Goal: Complete application form: Complete application form

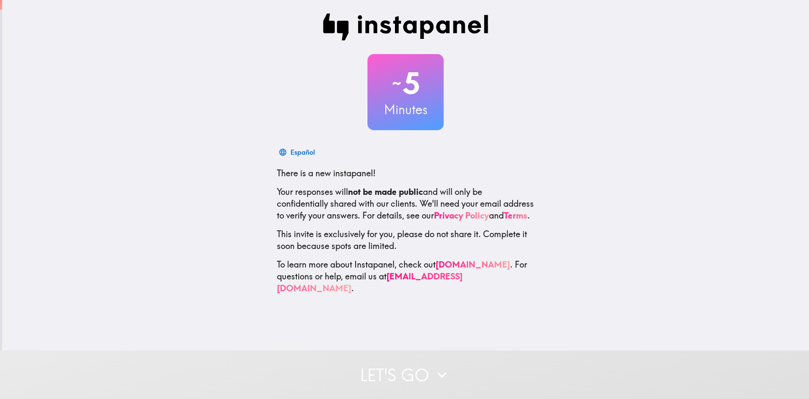
click at [406, 385] on button "Let's go" at bounding box center [404, 375] width 809 height 49
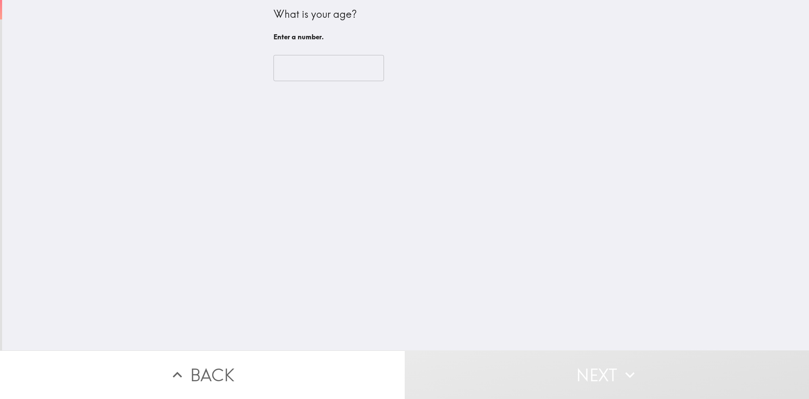
click at [291, 71] on input "number" at bounding box center [328, 68] width 110 height 26
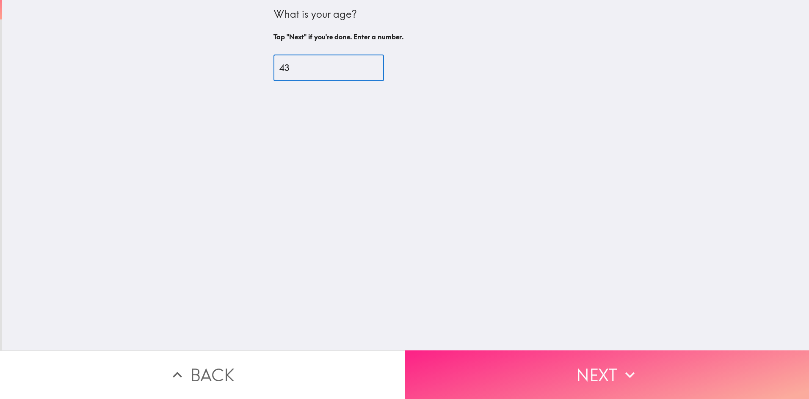
type input "43"
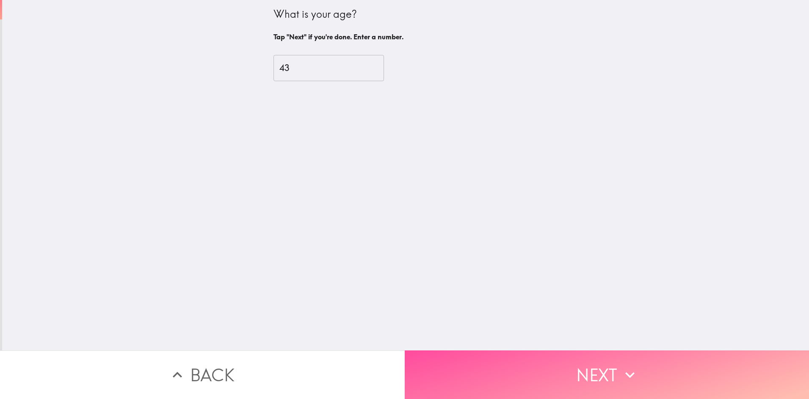
click at [519, 355] on button "Next" at bounding box center [607, 375] width 405 height 49
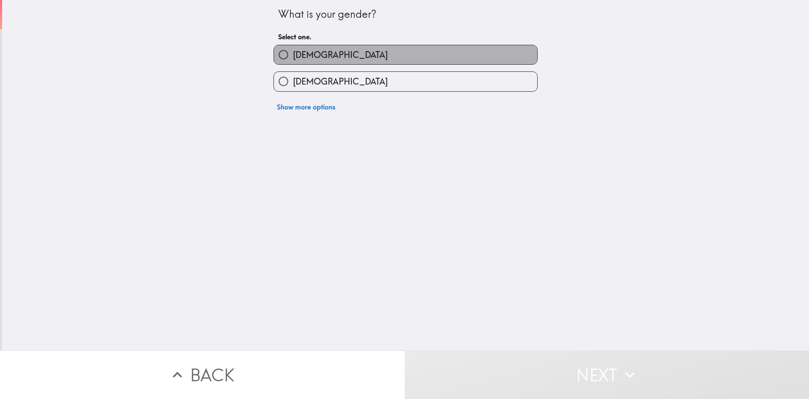
click at [306, 61] on span "[DEMOGRAPHIC_DATA]" at bounding box center [340, 55] width 95 height 12
click at [293, 61] on input "[DEMOGRAPHIC_DATA]" at bounding box center [283, 54] width 19 height 19
radio input "true"
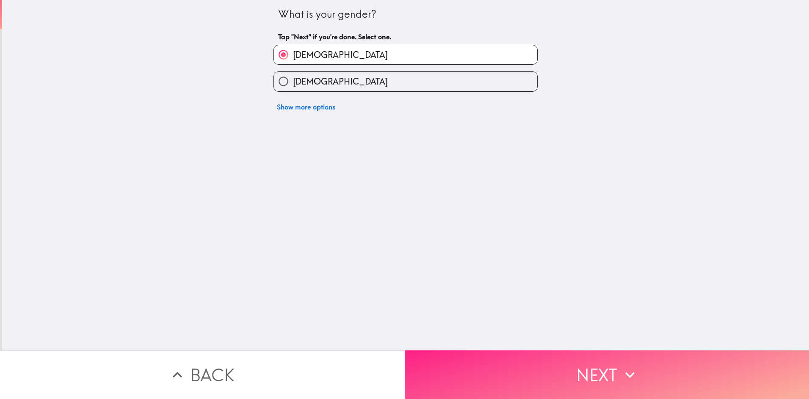
click at [505, 366] on button "Next" at bounding box center [607, 375] width 405 height 49
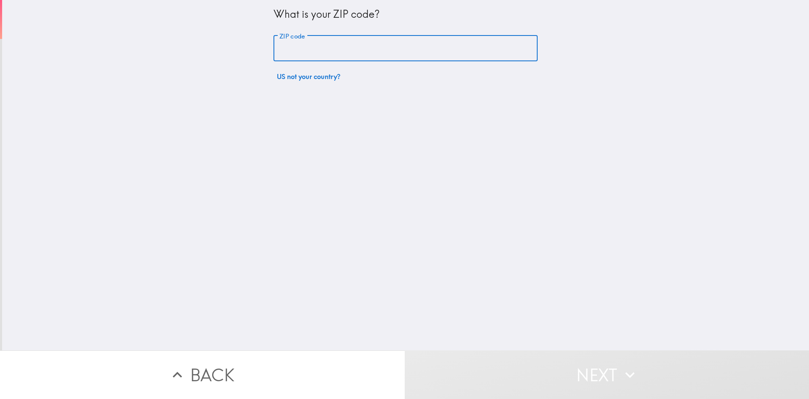
click at [292, 49] on input "ZIP code" at bounding box center [405, 49] width 264 height 26
type input "44514"
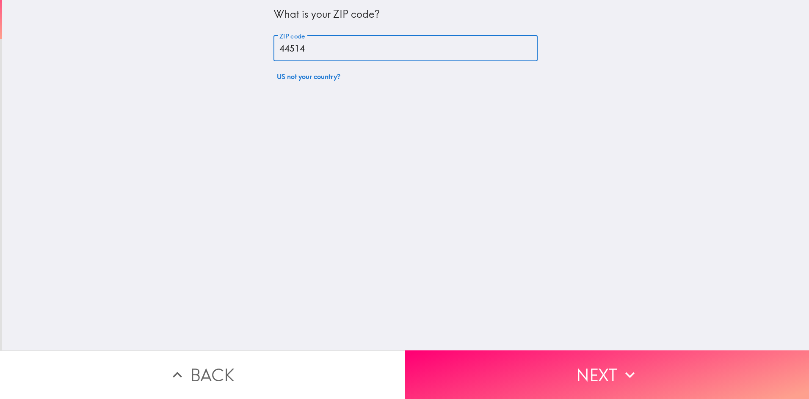
drag, startPoint x: 566, startPoint y: 368, endPoint x: 590, endPoint y: 377, distance: 26.3
click at [570, 370] on button "Next" at bounding box center [607, 375] width 405 height 49
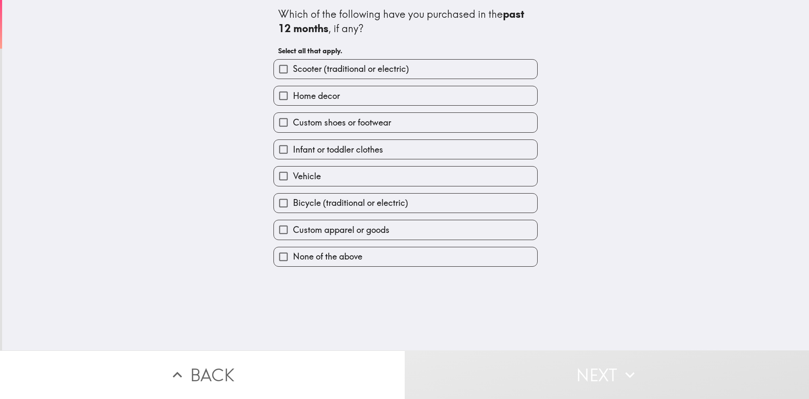
click at [312, 94] on span "Home decor" at bounding box center [316, 96] width 47 height 12
click at [293, 94] on input "Home decor" at bounding box center [283, 95] width 19 height 19
checkbox input "true"
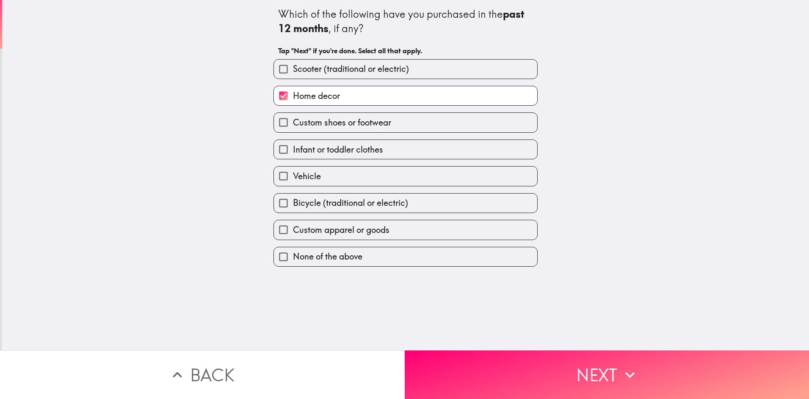
click at [333, 176] on label "Vehicle" at bounding box center [405, 176] width 263 height 19
click at [293, 176] on input "Vehicle" at bounding box center [283, 176] width 19 height 19
checkbox input "true"
click at [347, 232] on span "Custom apparel or goods" at bounding box center [341, 230] width 96 height 12
click at [293, 232] on input "Custom apparel or goods" at bounding box center [283, 229] width 19 height 19
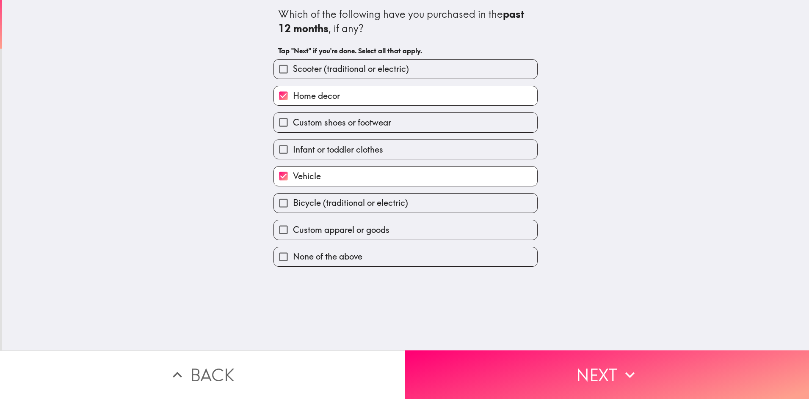
checkbox input "true"
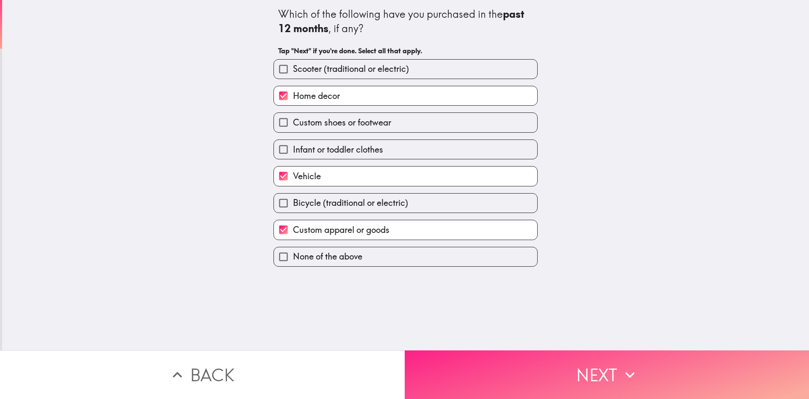
click at [460, 377] on button "Next" at bounding box center [607, 375] width 405 height 49
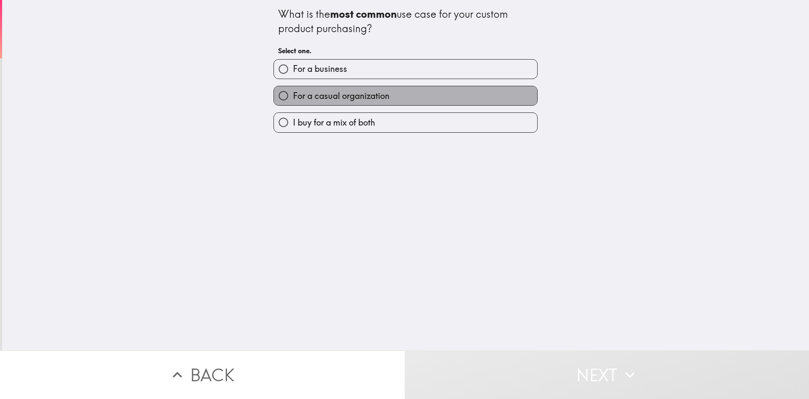
click at [379, 99] on span "For a casual organization" at bounding box center [341, 96] width 96 height 12
click at [293, 99] on input "For a casual organization" at bounding box center [283, 95] width 19 height 19
radio input "true"
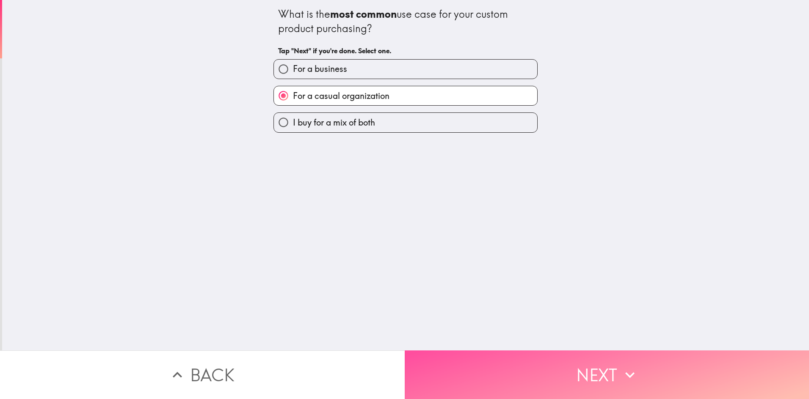
click at [473, 356] on button "Next" at bounding box center [607, 375] width 405 height 49
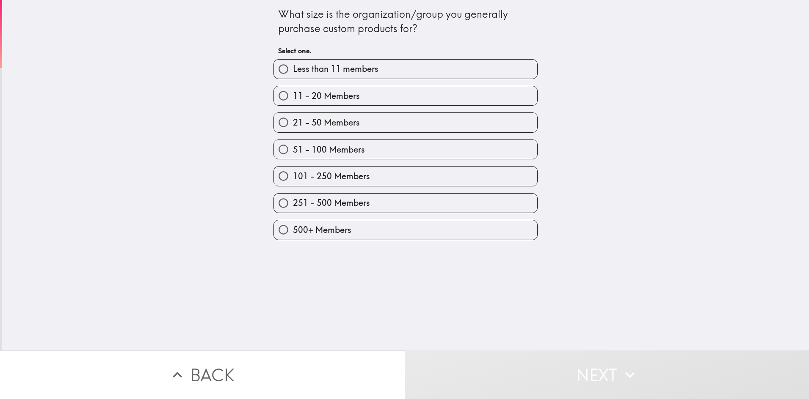
click at [339, 72] on span "Less than 11 members" at bounding box center [335, 69] width 85 height 12
click at [293, 72] on input "Less than 11 members" at bounding box center [283, 69] width 19 height 19
radio input "true"
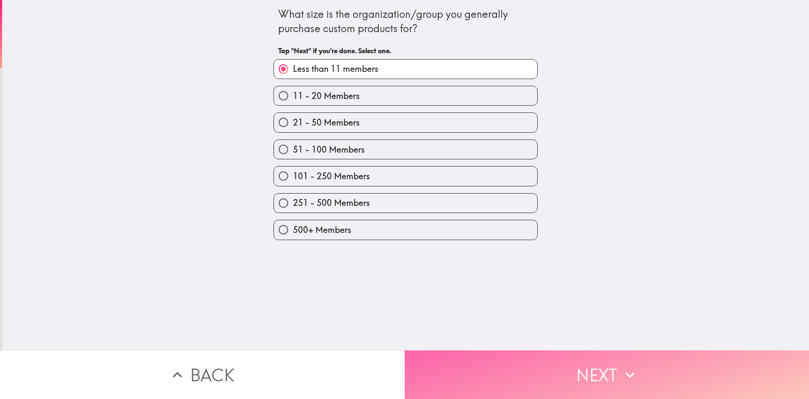
click at [501, 378] on button "Next" at bounding box center [607, 375] width 405 height 49
